Goal: Navigation & Orientation: Find specific page/section

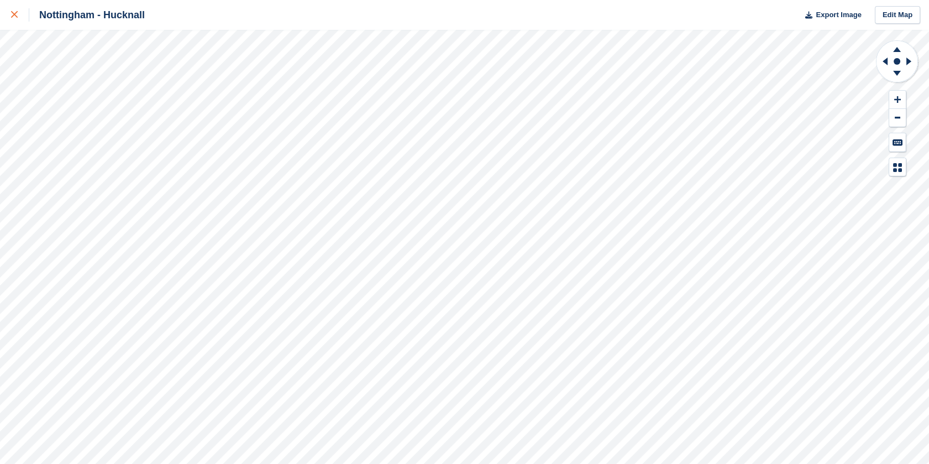
click at [15, 9] on div at bounding box center [20, 14] width 18 height 13
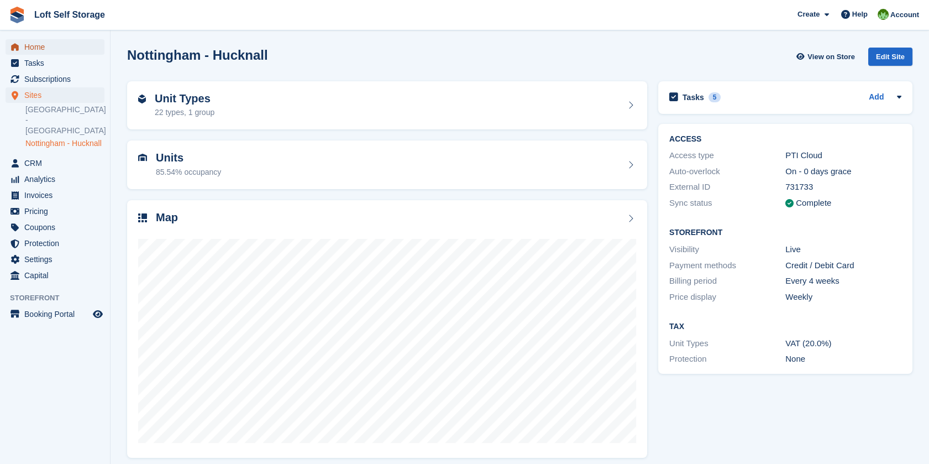
click at [43, 46] on span "Home" at bounding box center [57, 46] width 66 height 15
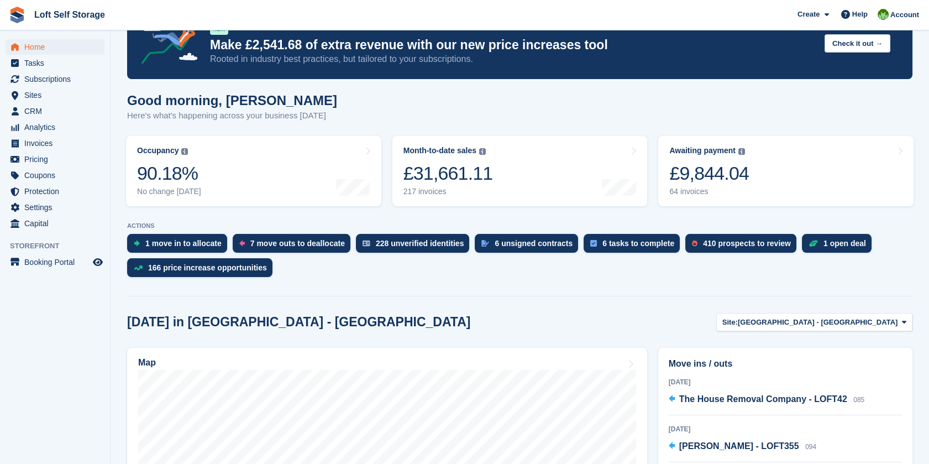
scroll to position [123, 0]
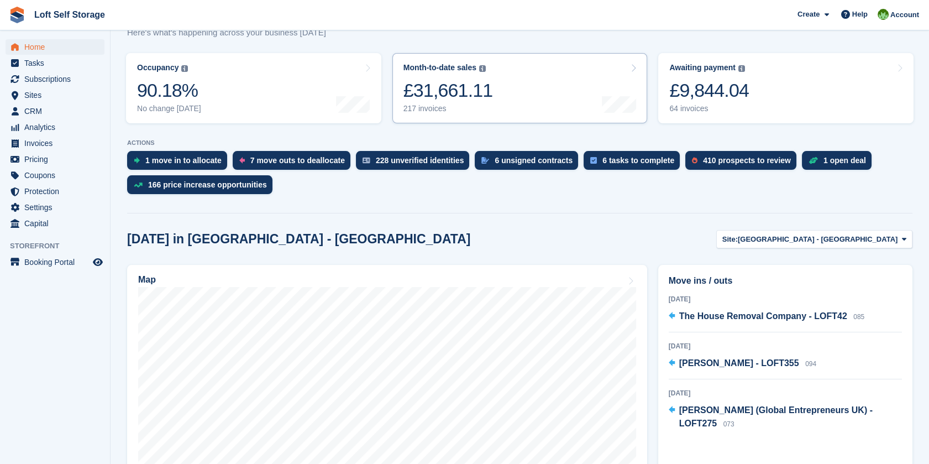
click at [464, 74] on div "Month-to-date sales The sum of all finalised invoices generated this month to d…" at bounding box center [448, 88] width 90 height 50
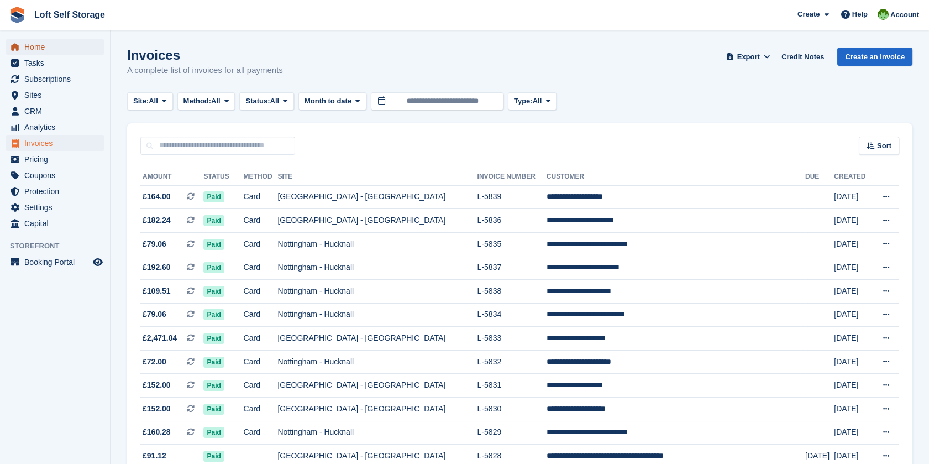
click at [49, 47] on span "Home" at bounding box center [57, 46] width 66 height 15
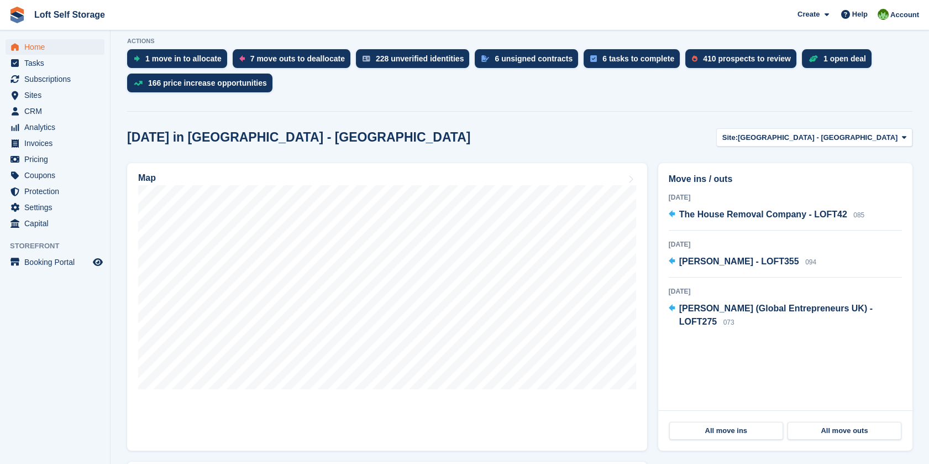
scroll to position [245, 0]
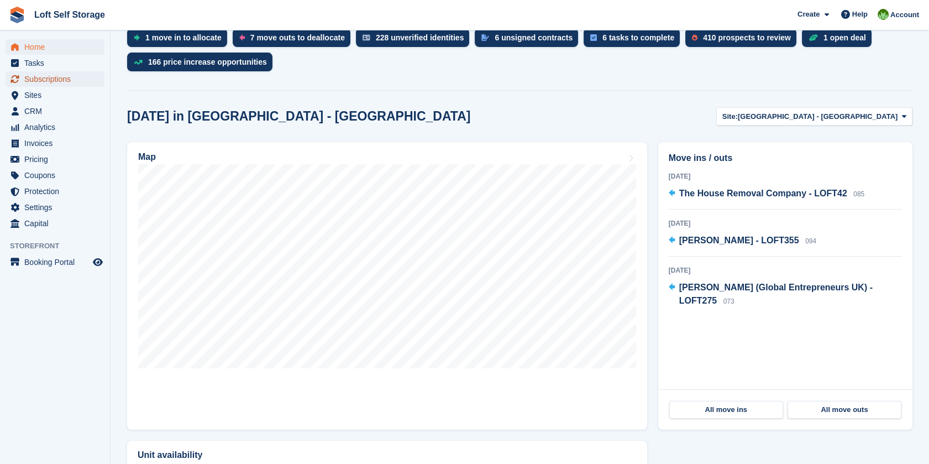
click at [66, 76] on span "Subscriptions" at bounding box center [57, 78] width 66 height 15
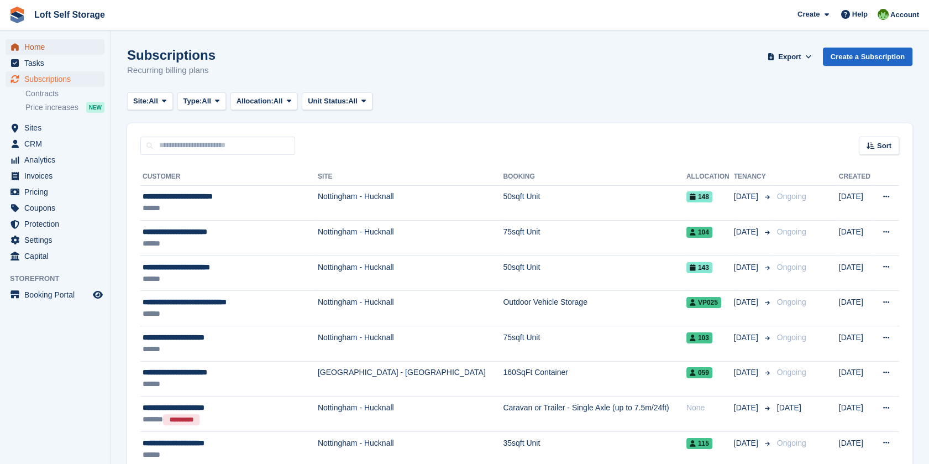
click at [28, 48] on span "Home" at bounding box center [57, 46] width 66 height 15
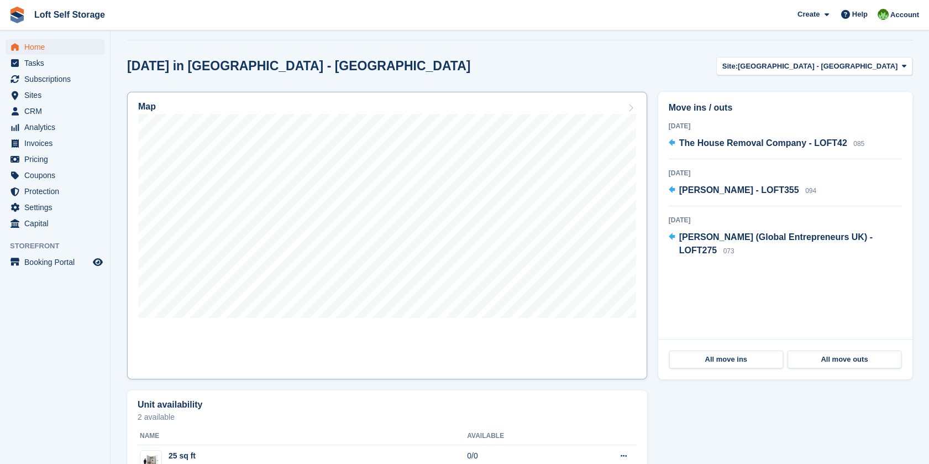
scroll to position [307, 0]
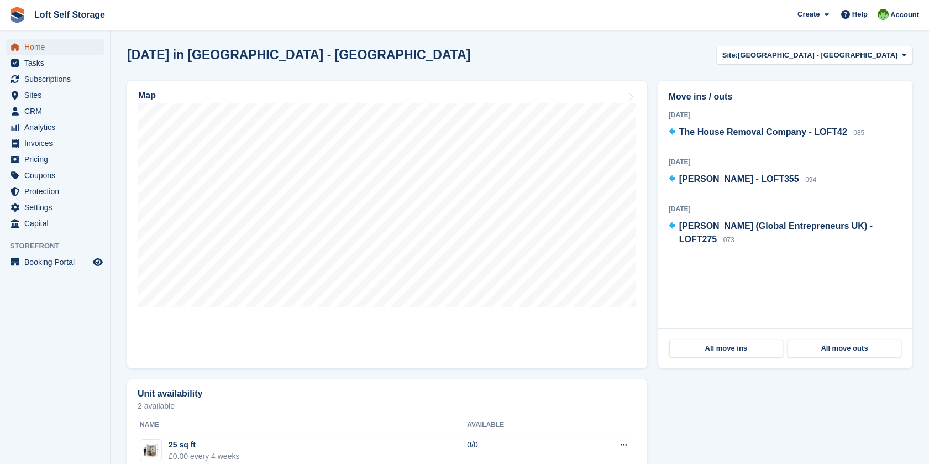
click at [43, 45] on span "Home" at bounding box center [57, 46] width 66 height 15
